Goal: Transaction & Acquisition: Purchase product/service

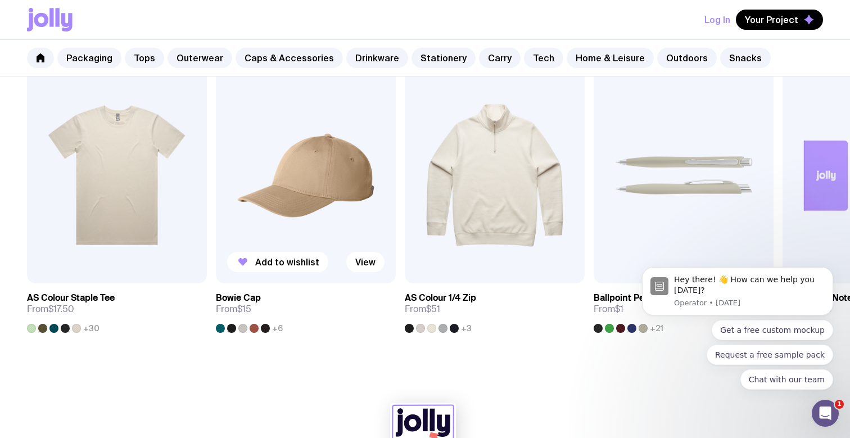
scroll to position [651, 0]
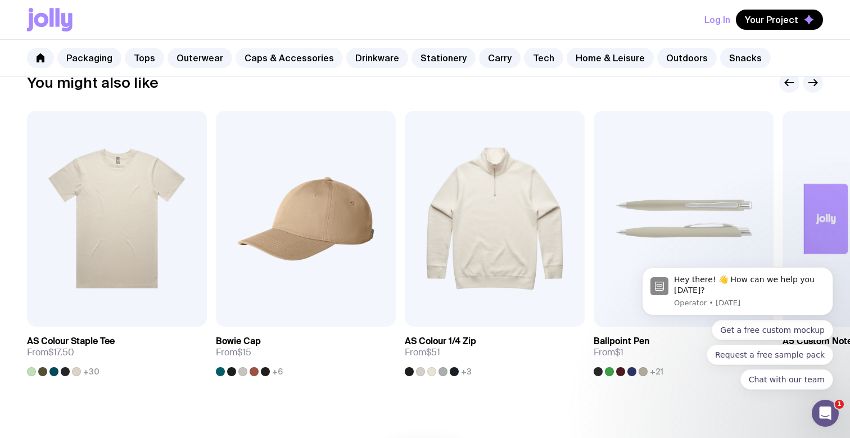
click at [276, 59] on link "Caps & Accessories" at bounding box center [289, 58] width 107 height 20
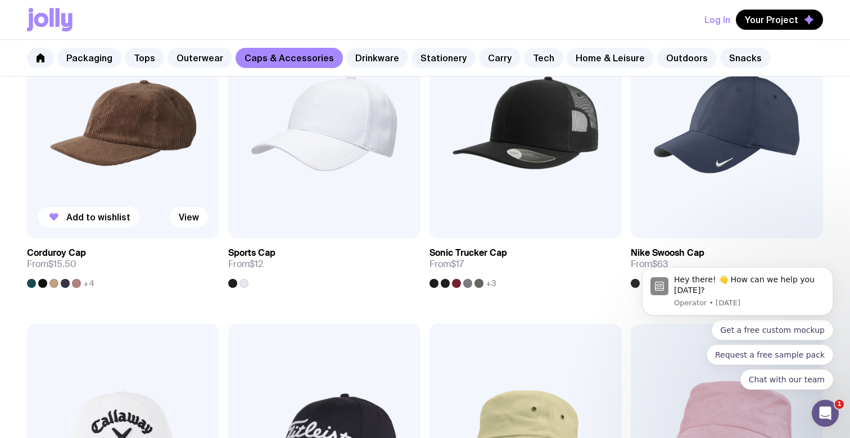
click at [90, 280] on span "+4" at bounding box center [88, 283] width 11 height 9
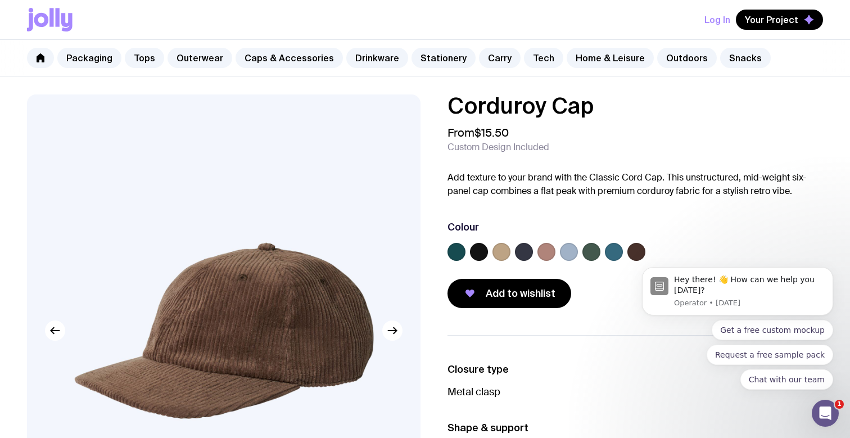
click at [616, 254] on label at bounding box center [614, 252] width 18 height 18
click at [0, 0] on input "radio" at bounding box center [0, 0] width 0 height 0
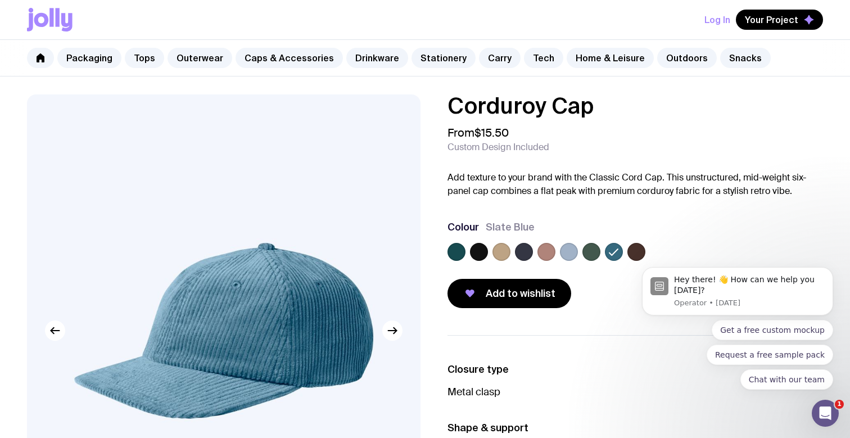
click at [454, 254] on label at bounding box center [456, 252] width 18 height 18
click at [0, 0] on input "radio" at bounding box center [0, 0] width 0 height 0
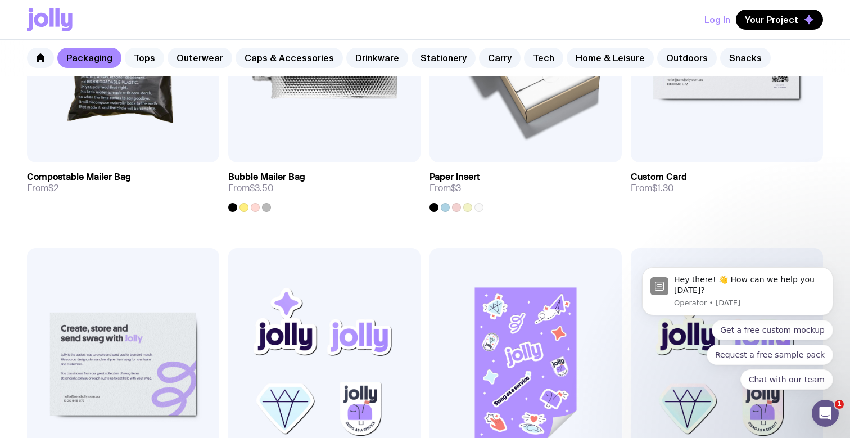
click at [139, 56] on link "Tops" at bounding box center [144, 58] width 39 height 20
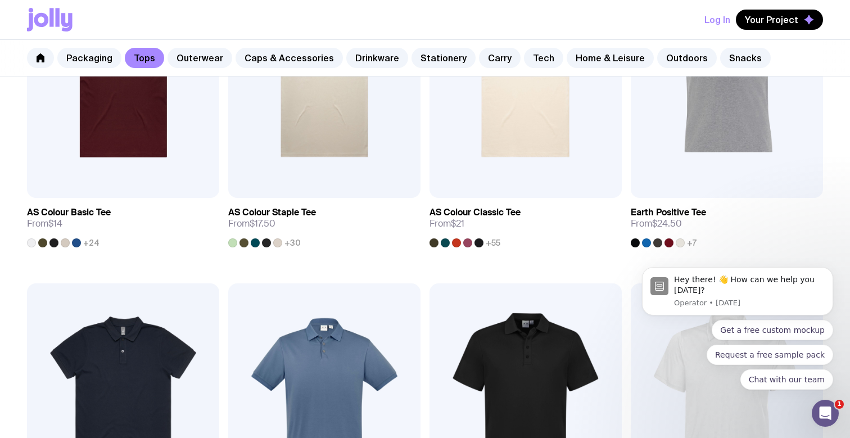
scroll to position [338, 0]
